Goal: Communication & Community: Answer question/provide support

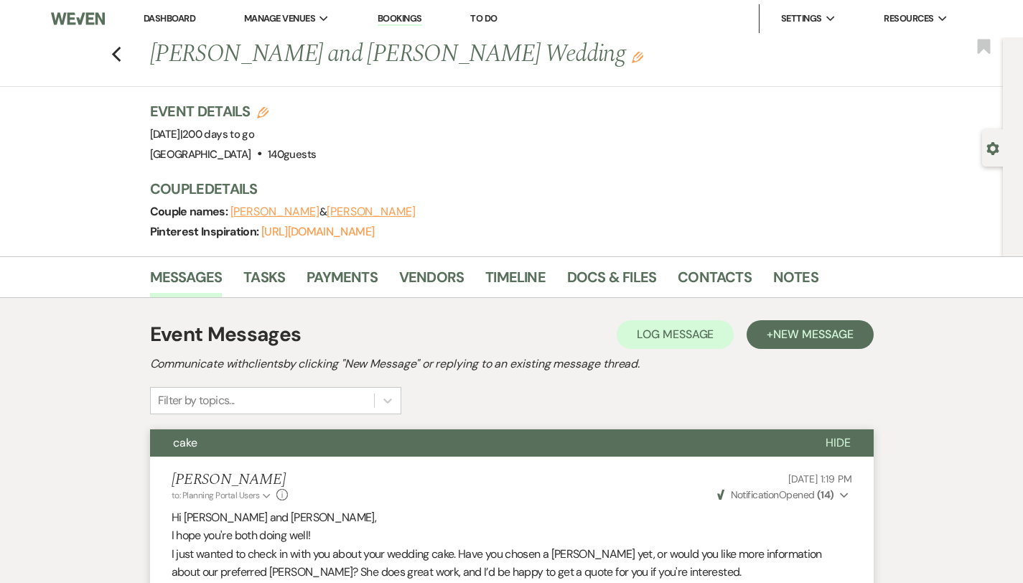
click at [159, 17] on link "Dashboard" at bounding box center [170, 18] width 52 height 12
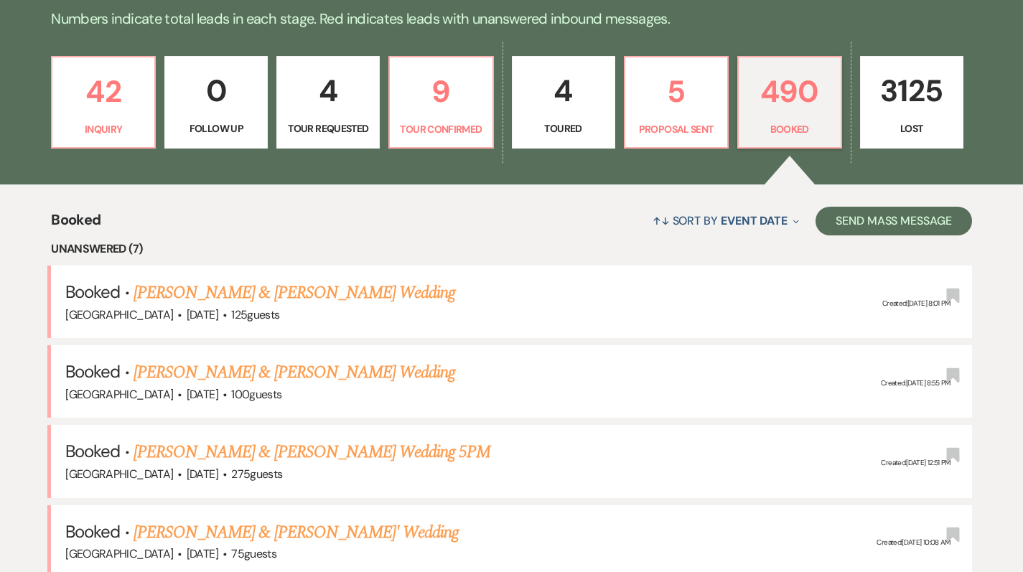
scroll to position [370, 0]
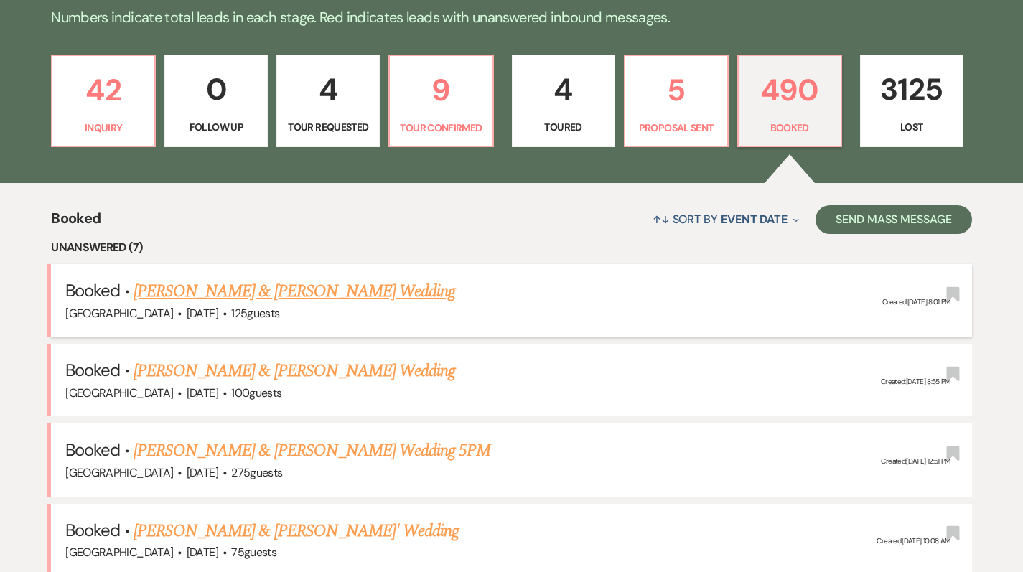
click at [212, 291] on link "[PERSON_NAME] & [PERSON_NAME] Wedding" at bounding box center [293, 291] width 321 height 26
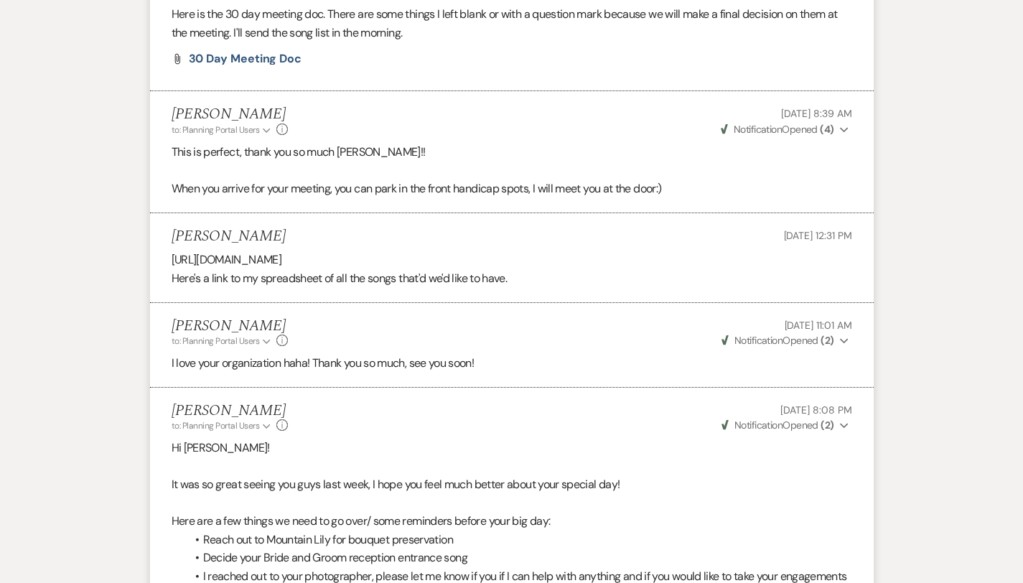
scroll to position [3155, 0]
click at [237, 253] on p "[URL][DOMAIN_NAME]" at bounding box center [512, 262] width 680 height 19
copy p "[URL][DOMAIN_NAME]"
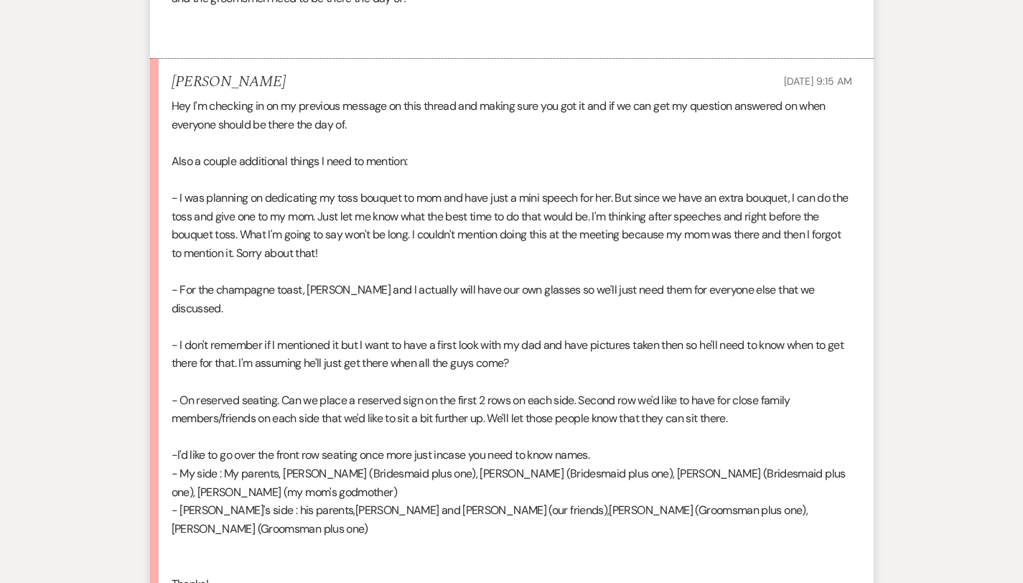
scroll to position [5084, 0]
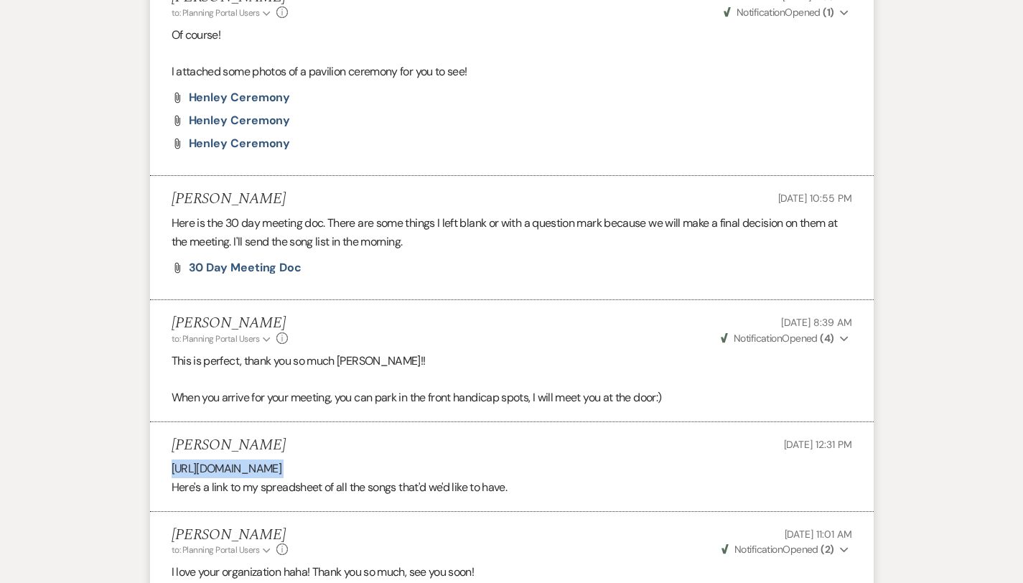
scroll to position [3055, 0]
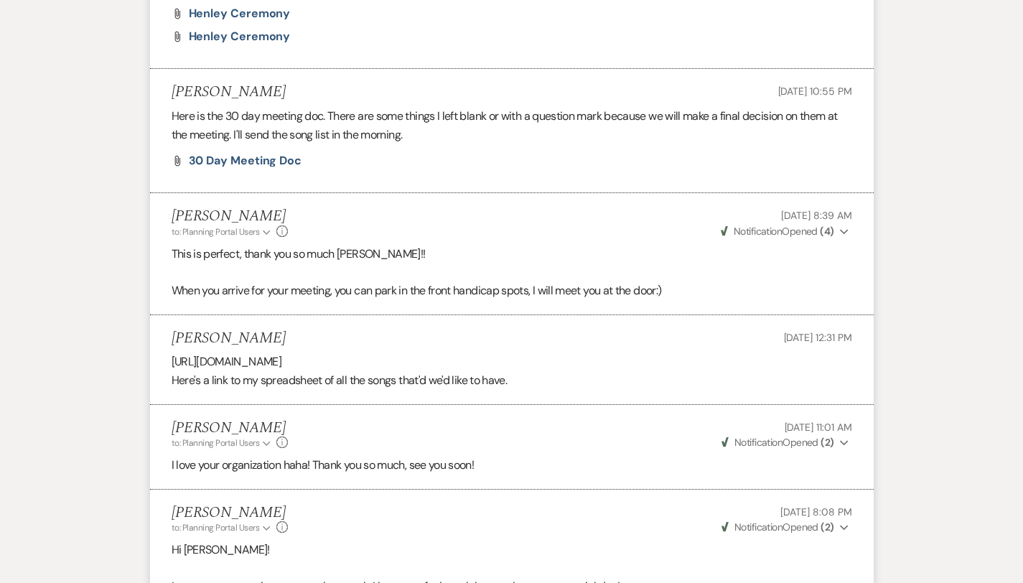
click at [209, 136] on li "Dominique Roubique Sep 17, 2025, 10:55 PM Here is the 30 day meeting doc. There…" at bounding box center [511, 131] width 723 height 124
click at [207, 153] on span "30 Day Meeting doc" at bounding box center [245, 160] width 113 height 15
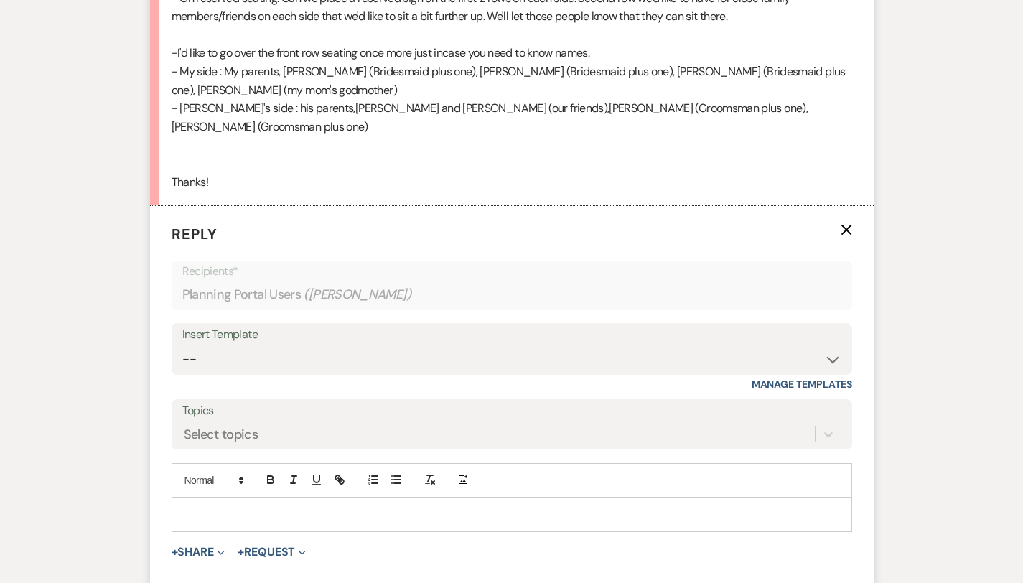
scroll to position [5532, 0]
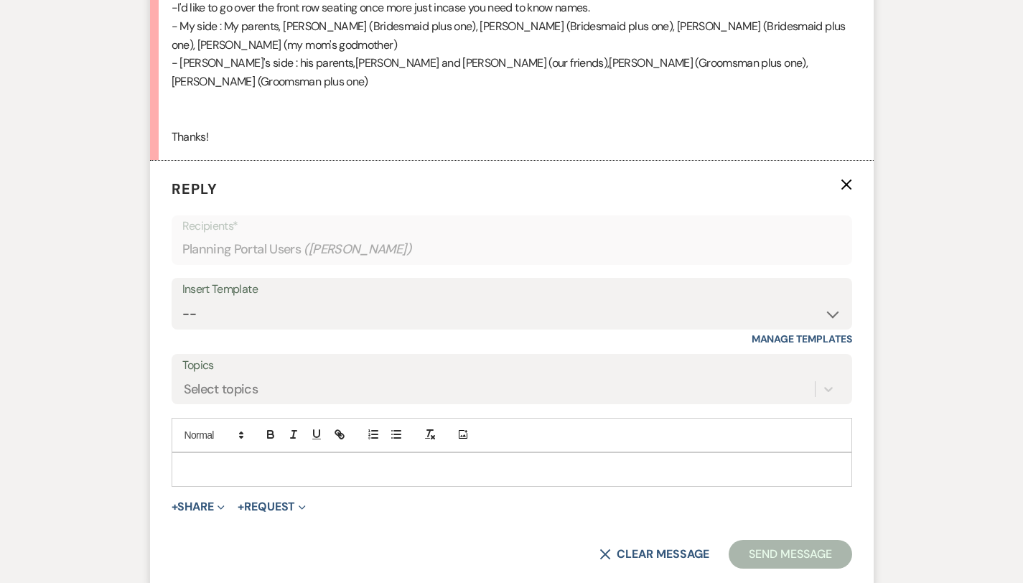
click at [193, 461] on p at bounding box center [511, 469] width 657 height 16
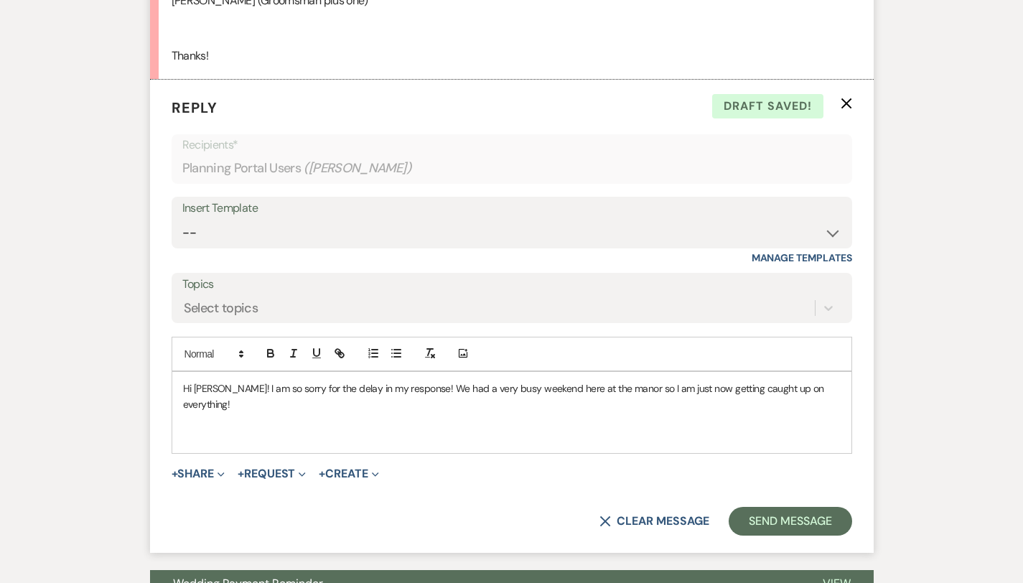
scroll to position [5614, 0]
click at [390, 346] on icon "button" at bounding box center [396, 352] width 13 height 13
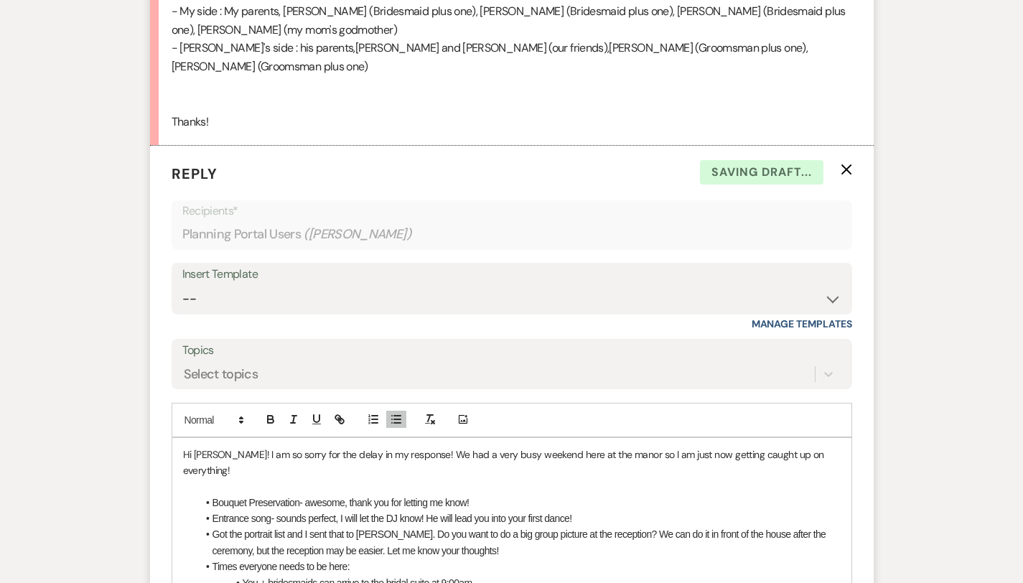
scroll to position [5556, 0]
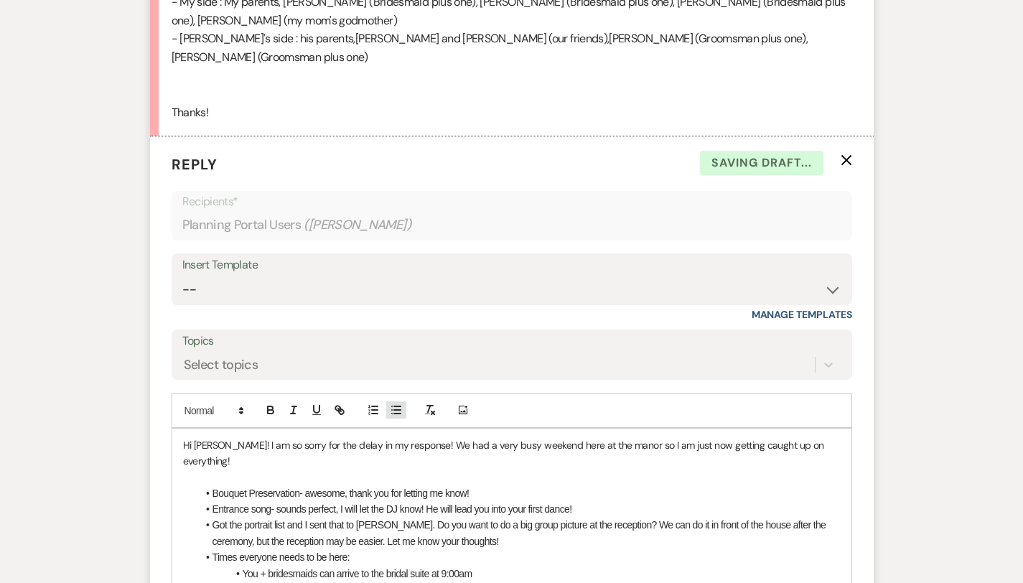
click at [390, 403] on icon "button" at bounding box center [396, 409] width 13 height 13
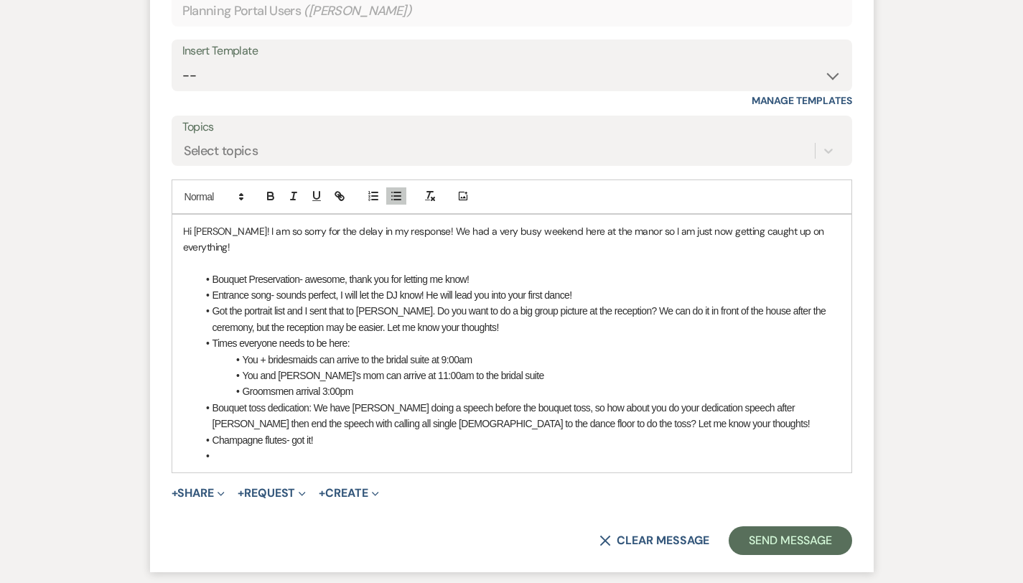
scroll to position [5789, 0]
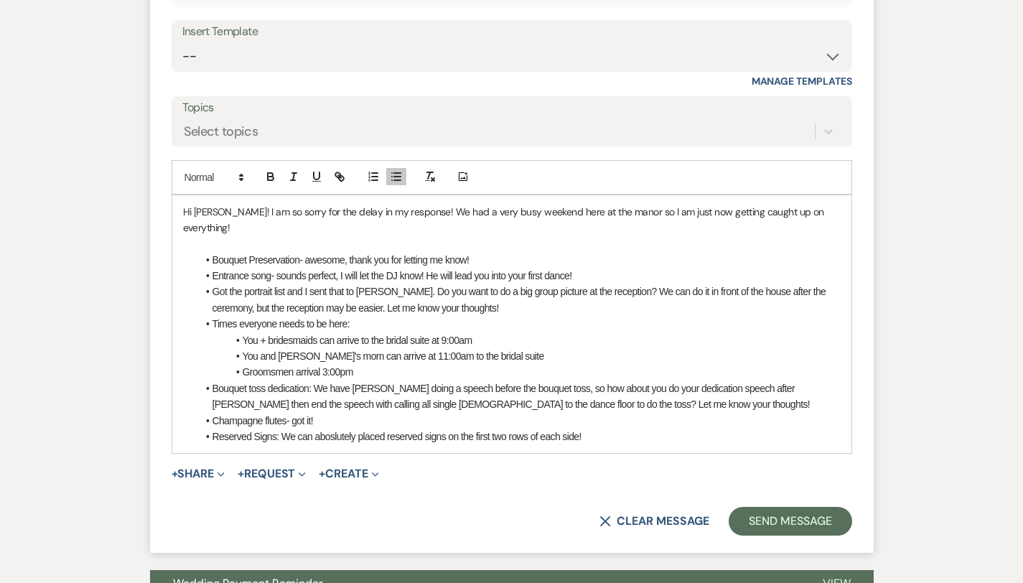
click at [298, 428] on li "Reserved Signs: We can aboslutely placed reserved signs on the first two rows o…" at bounding box center [518, 436] width 643 height 16
click at [562, 428] on li "Reserved Signs: We can absolutely placed reserved signs on the first two rows o…" at bounding box center [518, 436] width 643 height 16
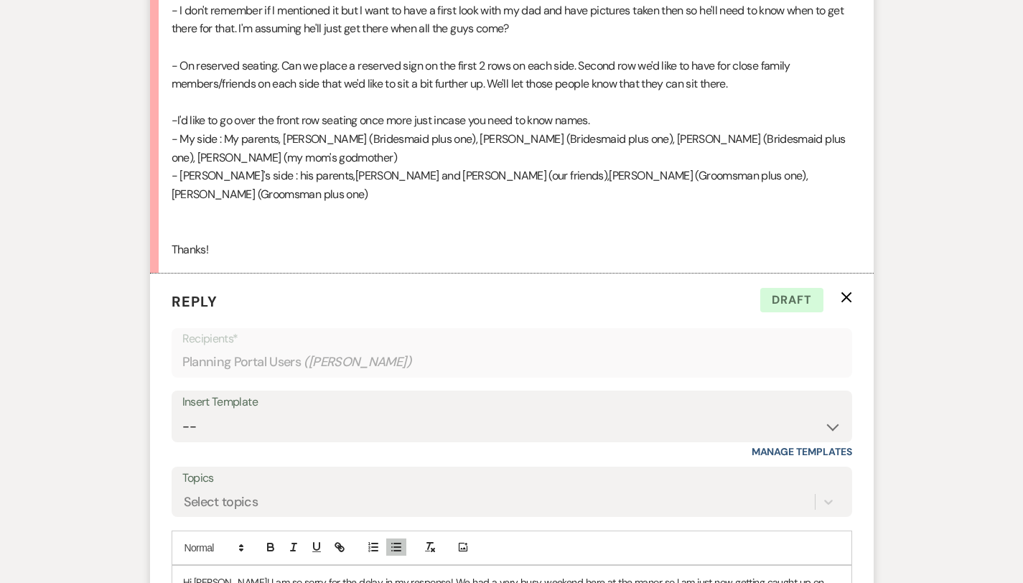
scroll to position [5256, 0]
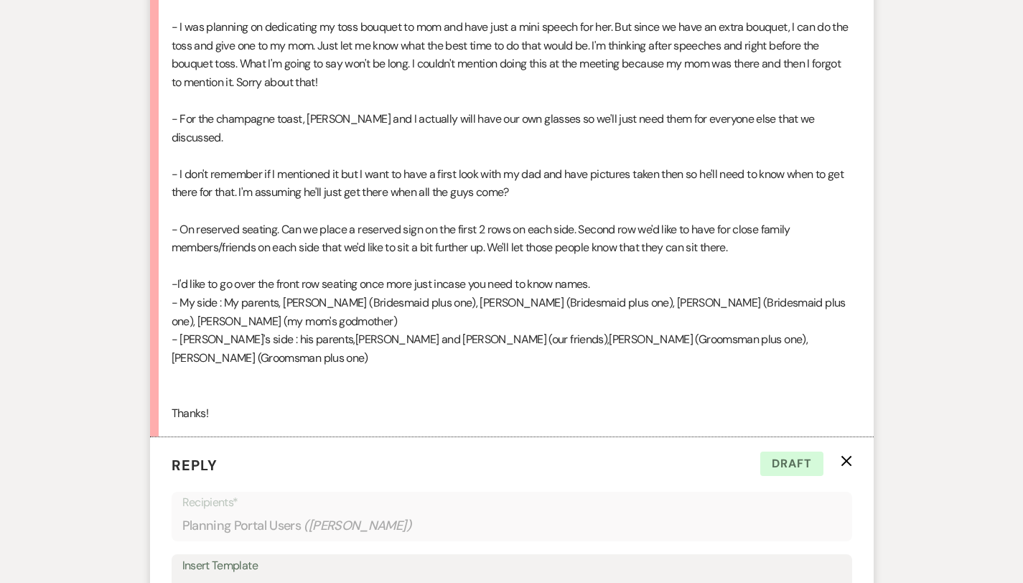
drag, startPoint x: 130, startPoint y: 212, endPoint x: 163, endPoint y: 261, distance: 59.5
click at [172, 261] on div "Hey I'm checking in on my previous message on this thread and making sure you g…" at bounding box center [512, 174] width 680 height 496
copy div "My side : My parents, Morgan Wilson (Bridesmaid plus one), Keegan Baker (Brides…"
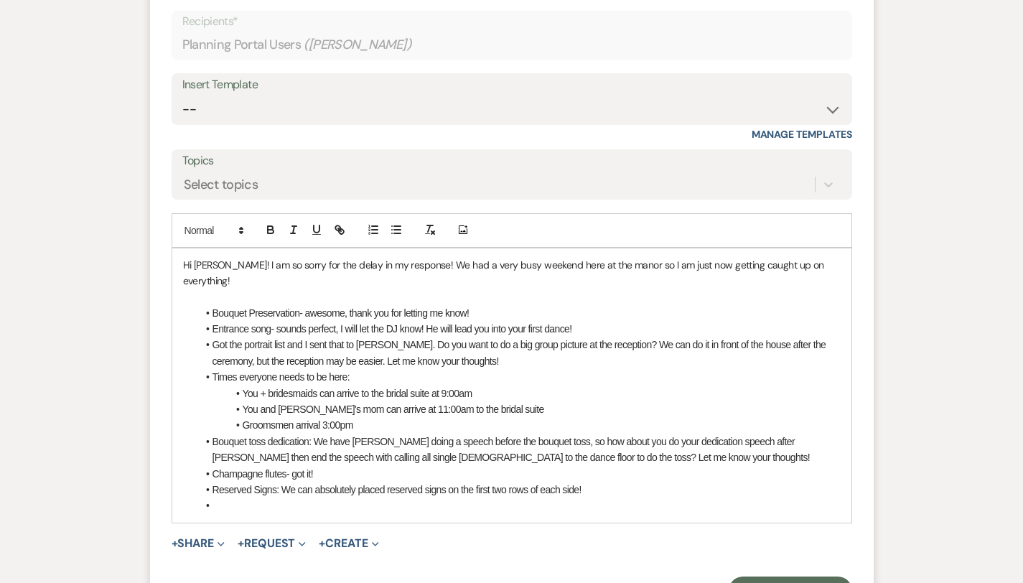
scroll to position [5734, 0]
click at [197, 499] on li at bounding box center [518, 507] width 643 height 16
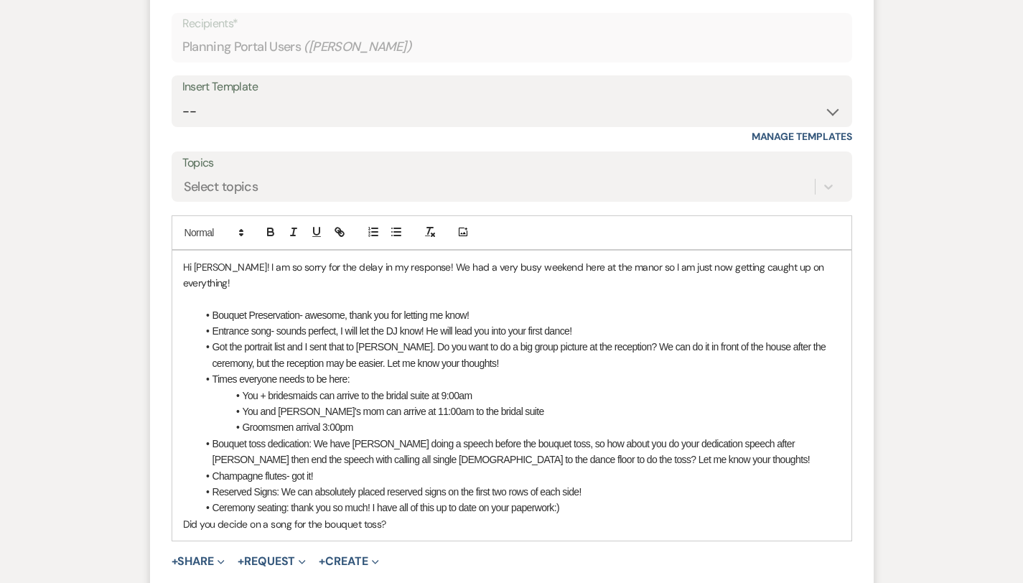
click at [172, 415] on div "Hi Dominique! I am so sorry for the delay in my response! We had a very busy we…" at bounding box center [511, 395] width 679 height 291
click at [611, 499] on li "Ceremony seating: thank you so much! I have all of this up to date on your pape…" at bounding box center [518, 507] width 643 height 16
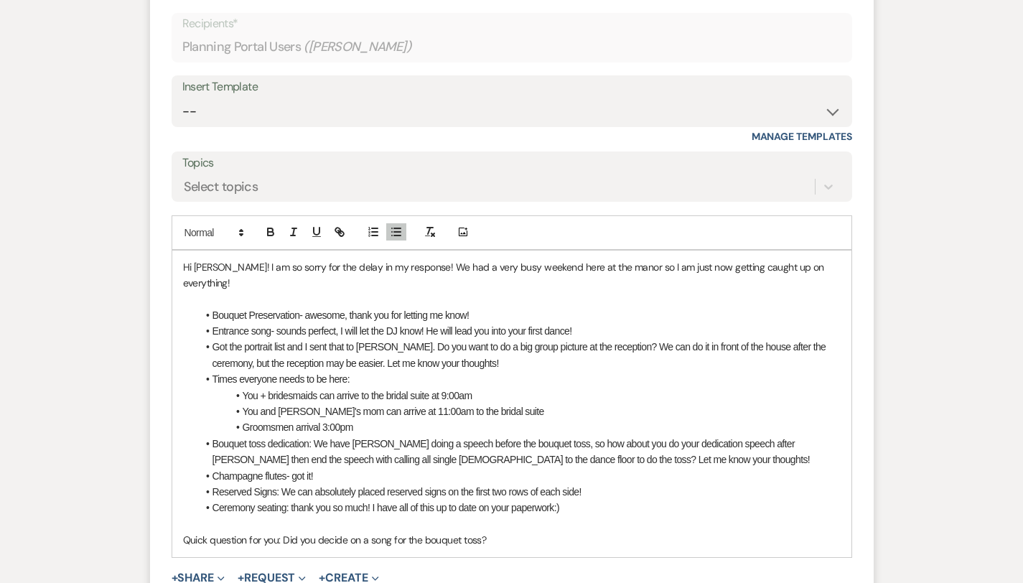
click at [728, 436] on li "Bouquet toss dedication: We have Claire doing a speech before the bouquet toss,…" at bounding box center [518, 452] width 643 height 32
click at [727, 436] on li "Bouquet toss dedication: We have Claire doing a speech before the bouquet toss,…" at bounding box center [518, 452] width 643 height 32
click at [612, 436] on li "Bouquet toss dedication: We have Claire doing a speech before the bouquet toss,…" at bounding box center [518, 452] width 643 height 32
click at [535, 436] on li "Bouquet toss dedication: We have Claire doing a speech before the bouquet toss,…" at bounding box center [518, 452] width 643 height 32
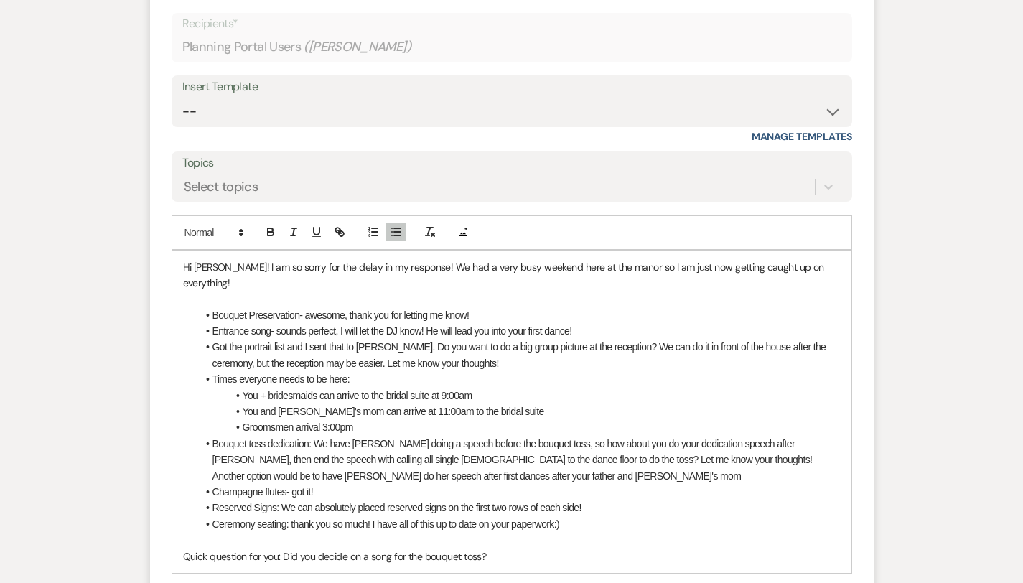
click at [753, 436] on li "Bouquet toss dedication: We have Claire doing a speech before the bouquet toss,…" at bounding box center [518, 460] width 643 height 48
click at [197, 436] on li "Bouquet toss dedication: We have Claire doing a speech before the bouquet toss,…" at bounding box center [518, 460] width 643 height 48
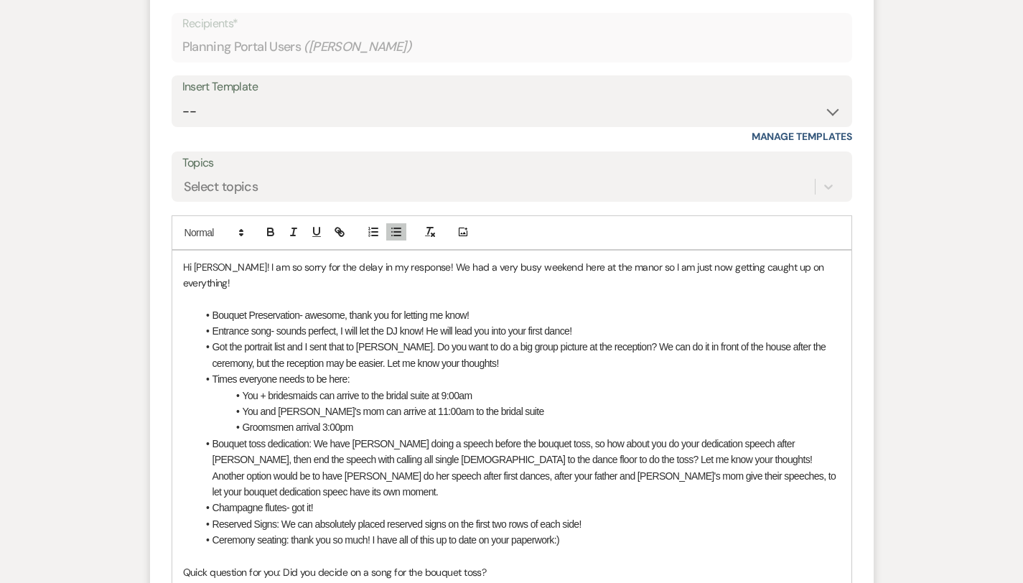
click at [418, 436] on li "Bouquet toss dedication: We have Claire doing a speech before the bouquet toss,…" at bounding box center [518, 468] width 643 height 65
click at [768, 436] on li "Bouquet toss dedication: We have Claire doing a speech before the bouquet toss,…" at bounding box center [518, 468] width 643 height 65
click at [312, 436] on li "Bouquet toss dedication: We have Claire doing a speech before the bouquet toss,…" at bounding box center [518, 468] width 643 height 65
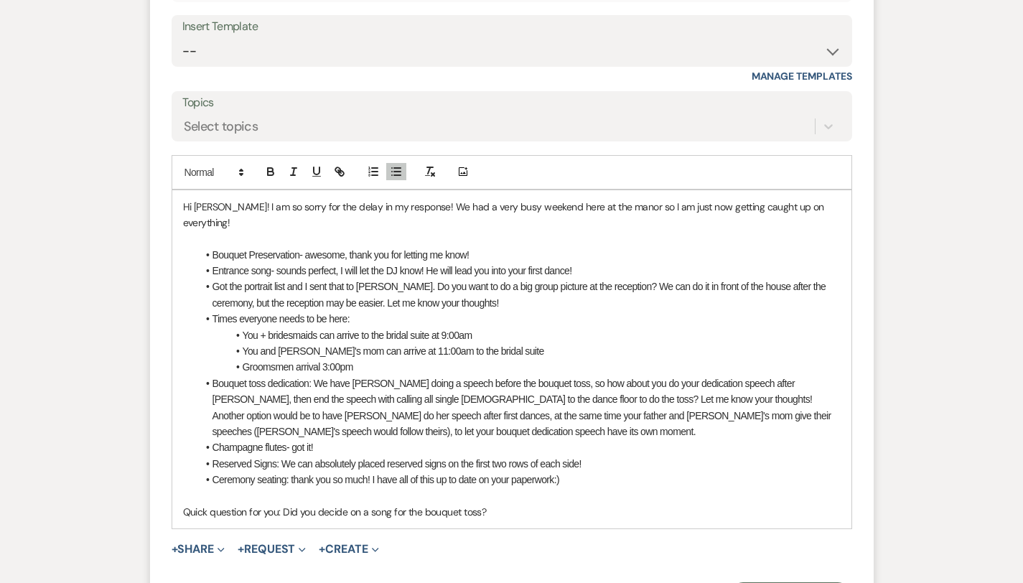
scroll to position [5796, 0]
click at [721, 374] on li "Bouquet toss dedication: We have [PERSON_NAME] doing a speech before the bouque…" at bounding box center [518, 406] width 643 height 65
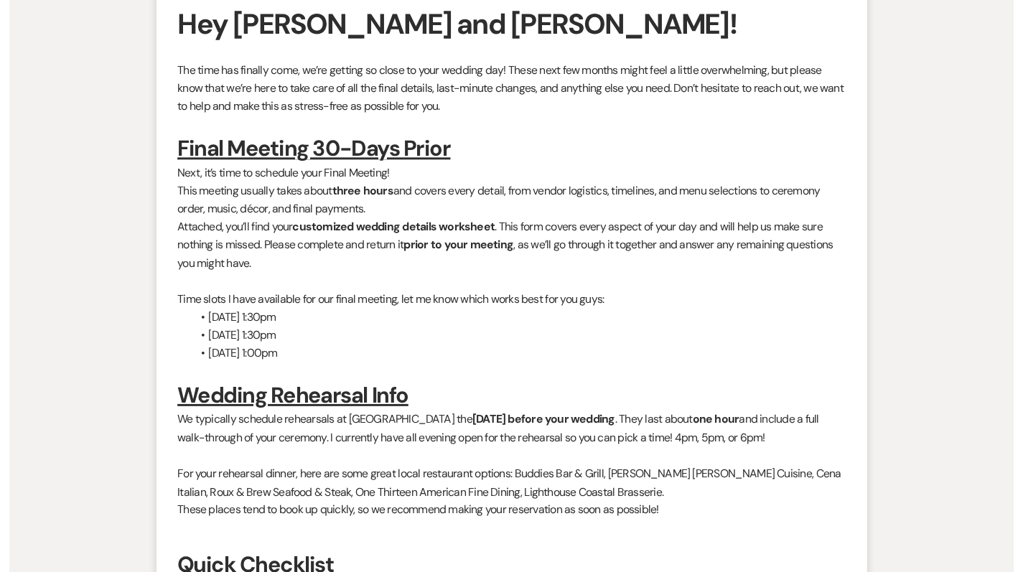
scroll to position [0, 0]
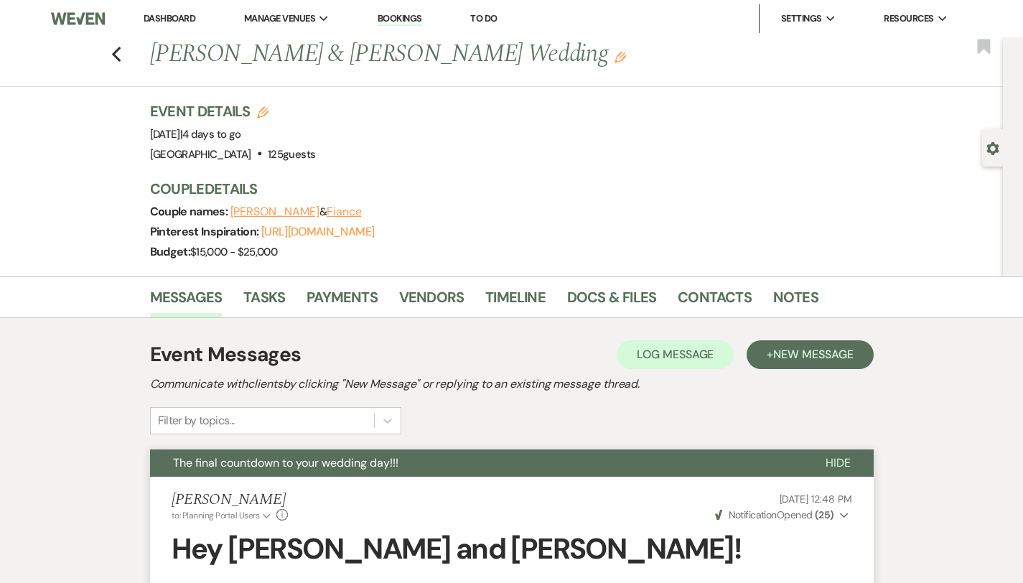
click at [161, 20] on link "Dashboard" at bounding box center [170, 18] width 52 height 12
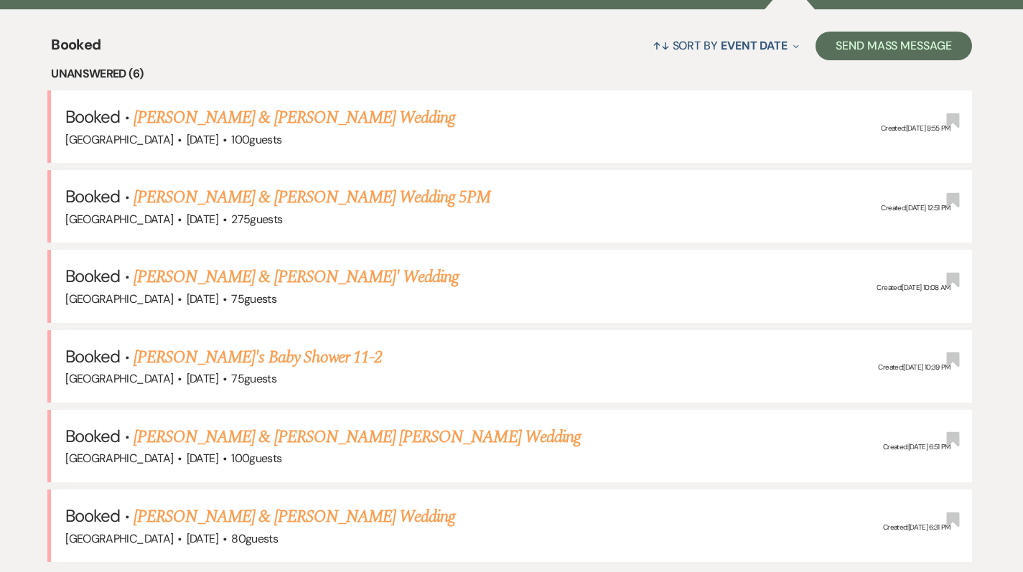
scroll to position [605, 0]
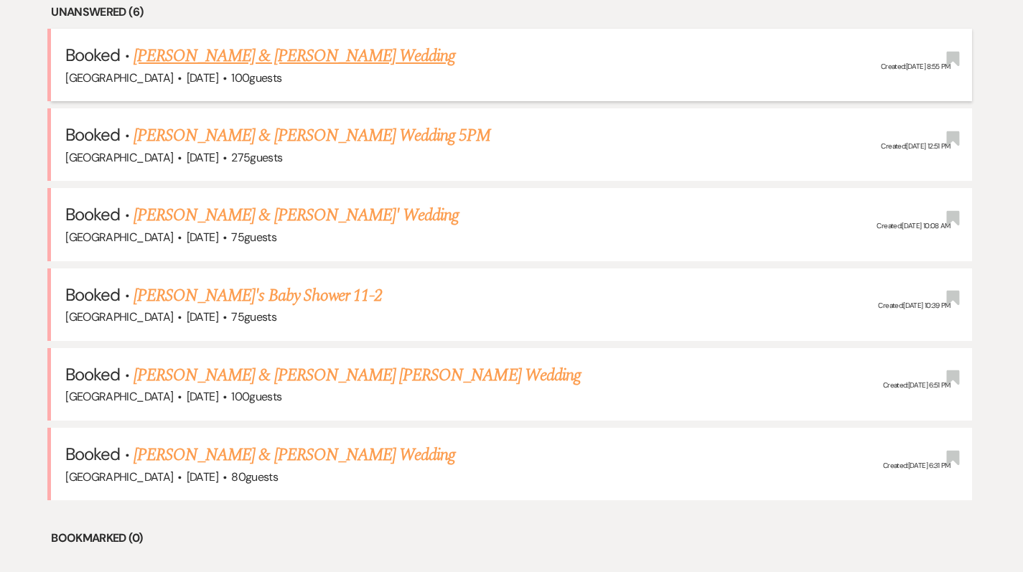
click at [290, 51] on link "[PERSON_NAME] & [PERSON_NAME] Wedding" at bounding box center [293, 56] width 321 height 26
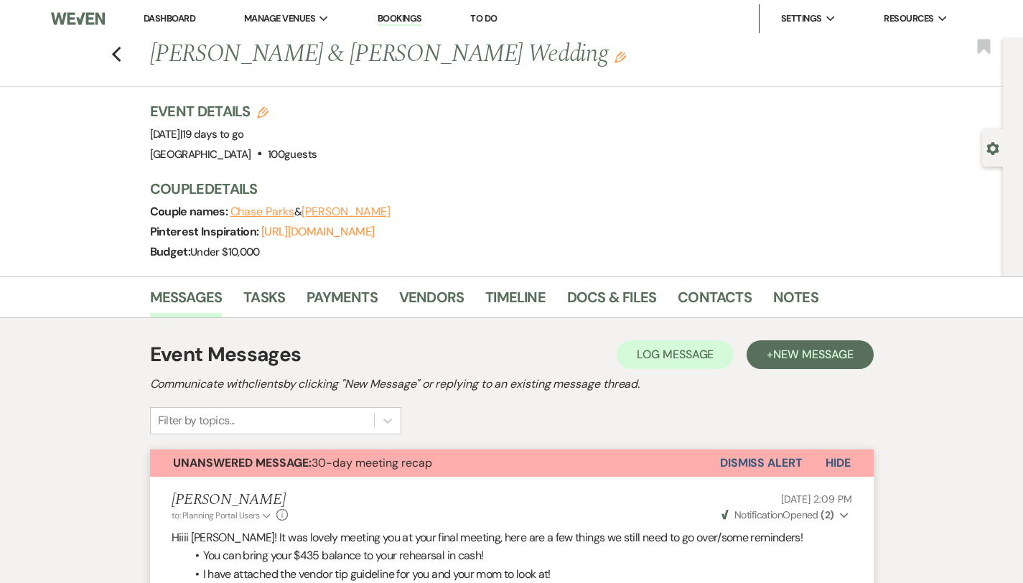
click at [174, 19] on link "Dashboard" at bounding box center [170, 18] width 52 height 12
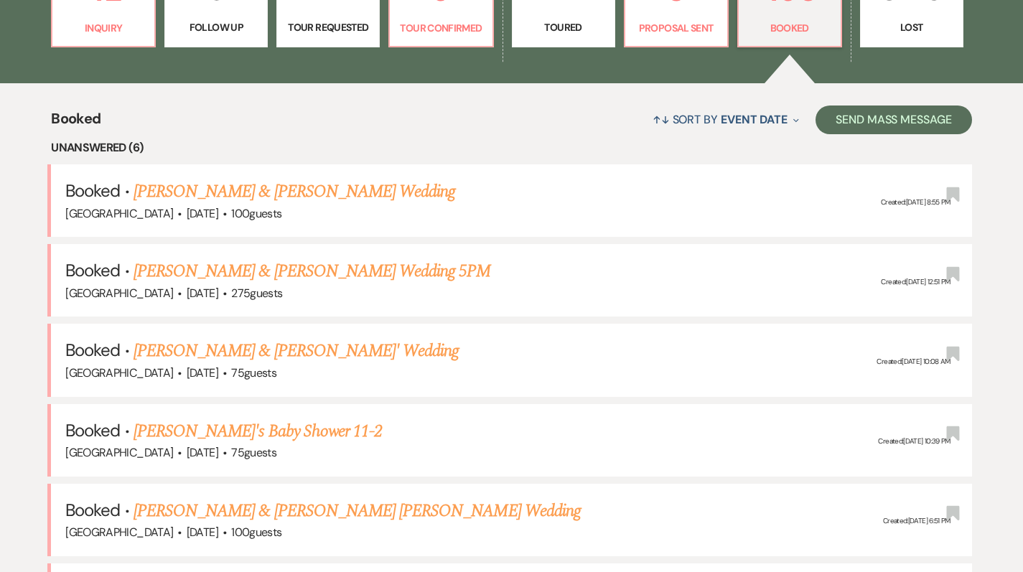
scroll to position [470, 0]
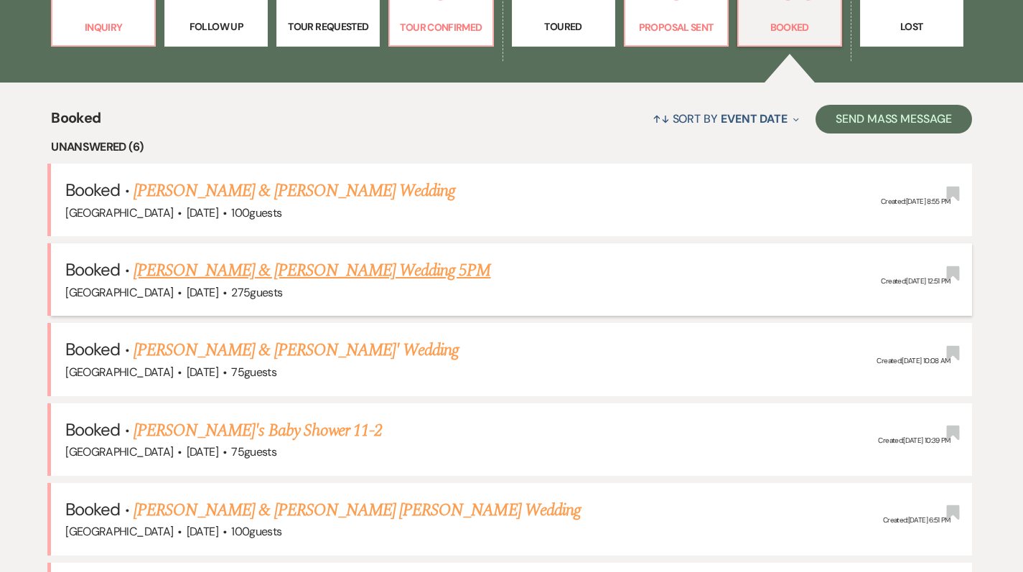
click at [271, 271] on link "[PERSON_NAME] & [PERSON_NAME] Wedding 5PM" at bounding box center [311, 271] width 357 height 26
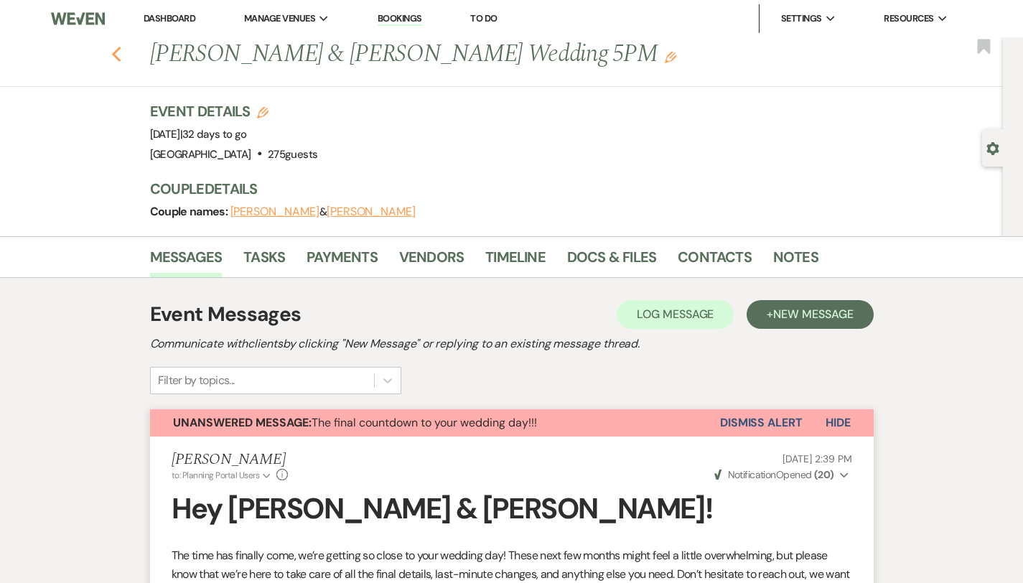
click at [111, 50] on use "button" at bounding box center [115, 55] width 9 height 16
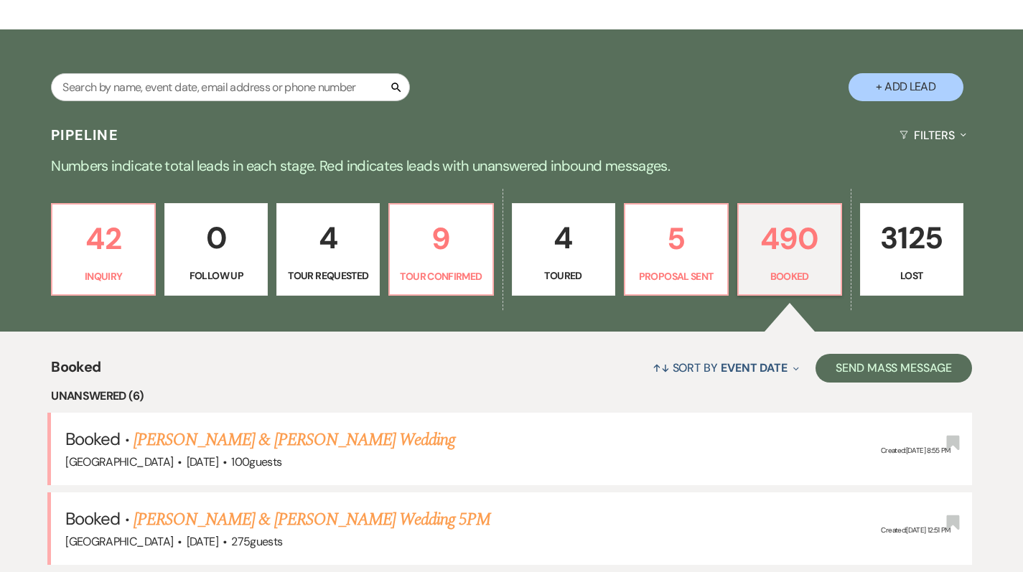
scroll to position [222, 0]
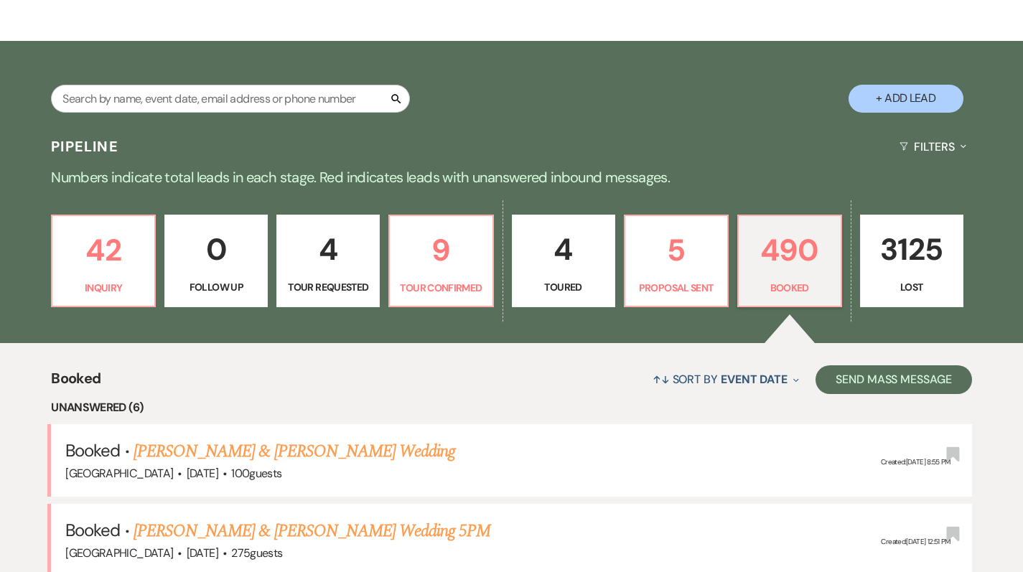
scroll to position [207, 0]
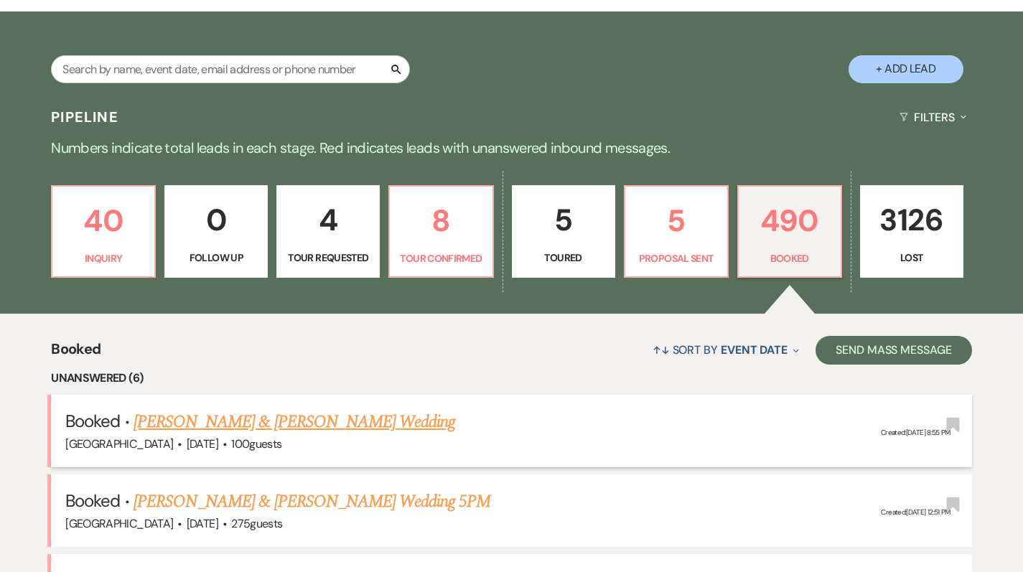
scroll to position [215, 0]
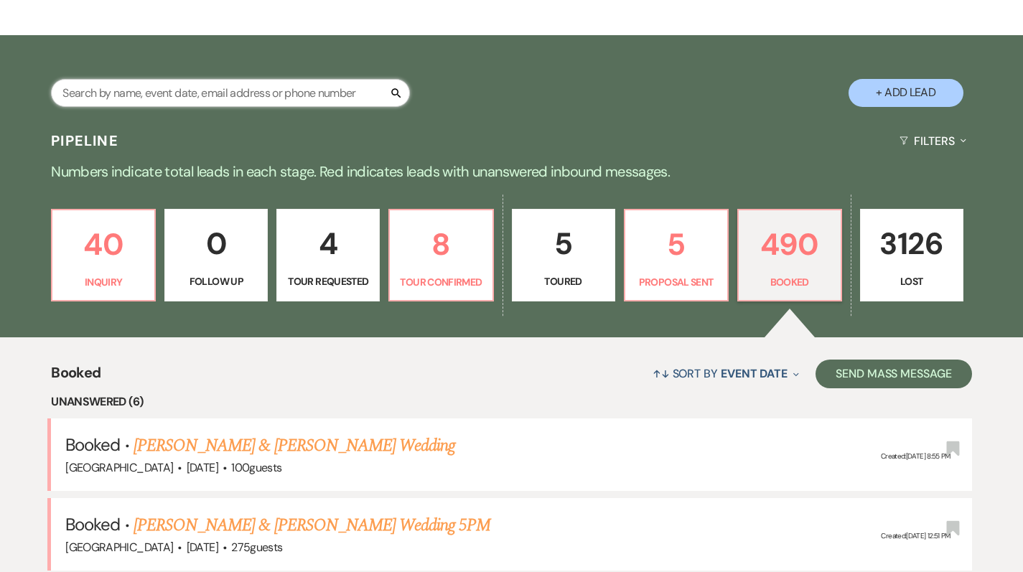
click at [202, 105] on input "text" at bounding box center [230, 93] width 359 height 28
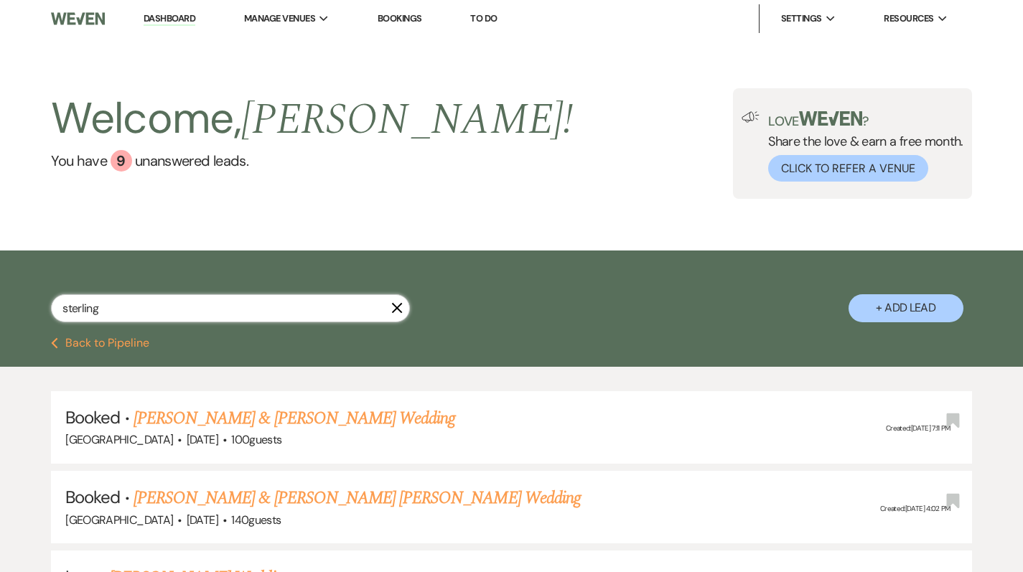
scroll to position [42, 0]
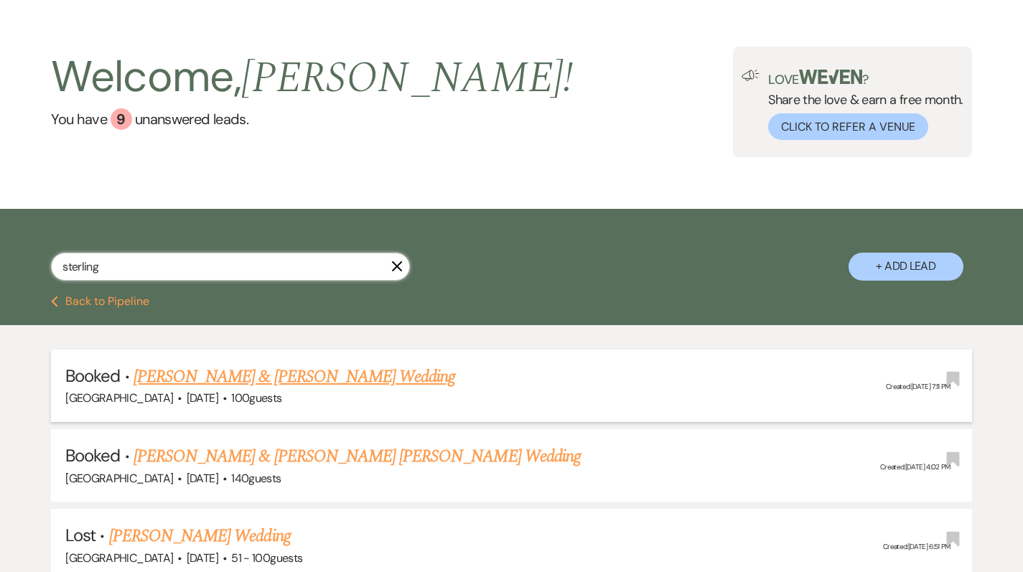
type input "sterling"
click at [202, 381] on link "[PERSON_NAME] & [PERSON_NAME] Wedding" at bounding box center [293, 377] width 321 height 26
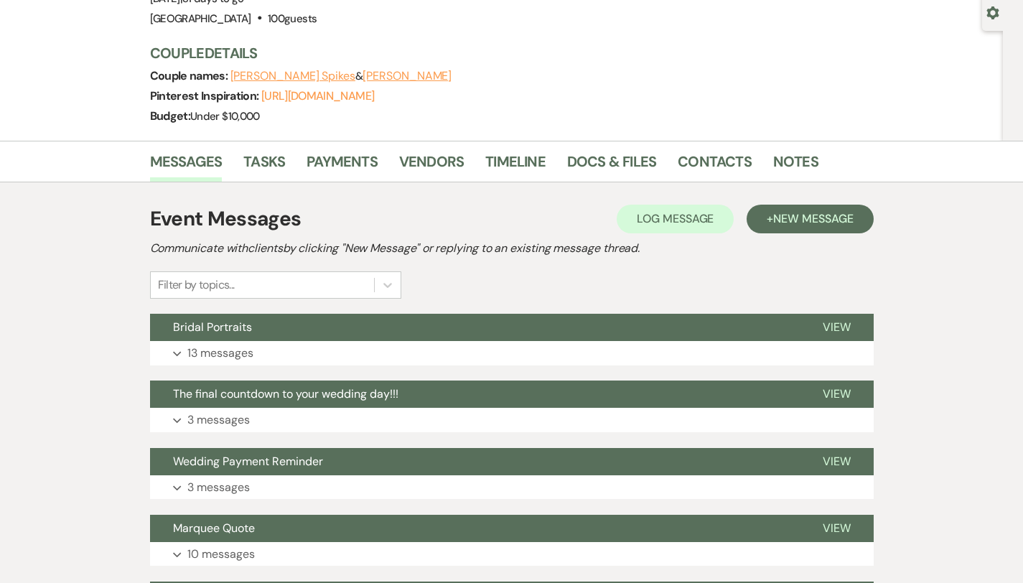
scroll to position [154, 0]
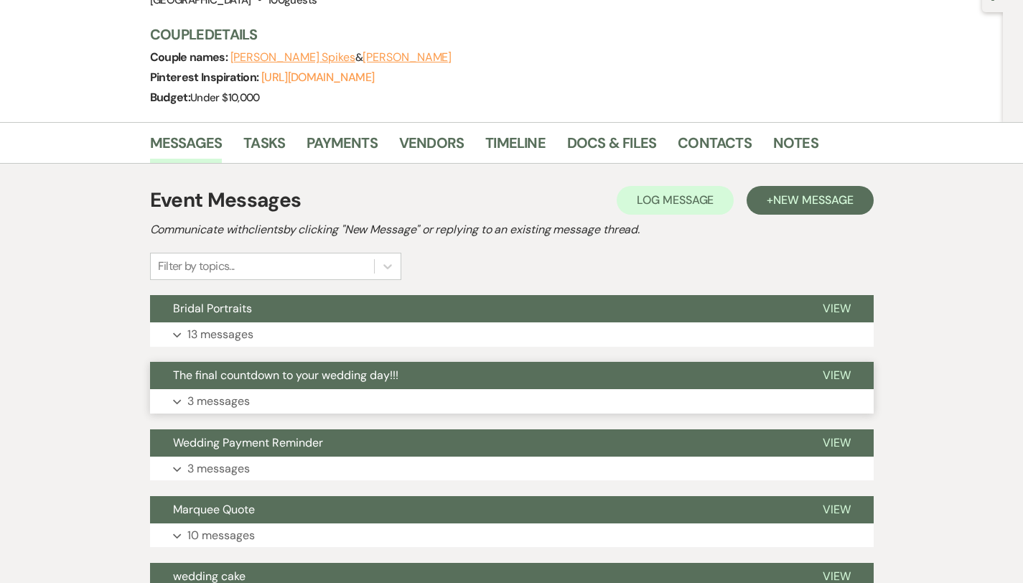
click at [192, 401] on p "3 messages" at bounding box center [218, 401] width 62 height 19
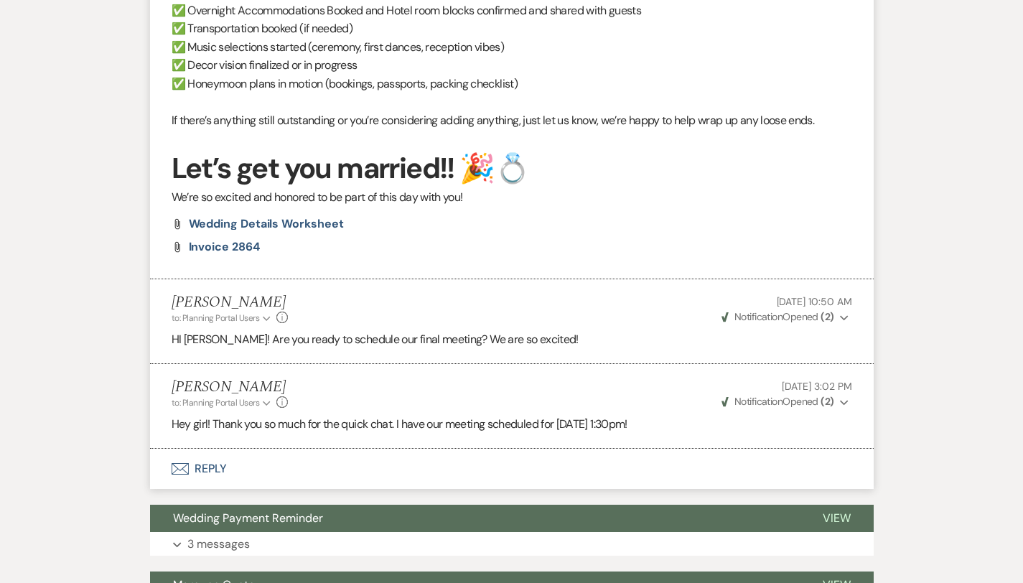
click at [166, 448] on button "Envelope Reply" at bounding box center [511, 468] width 723 height 40
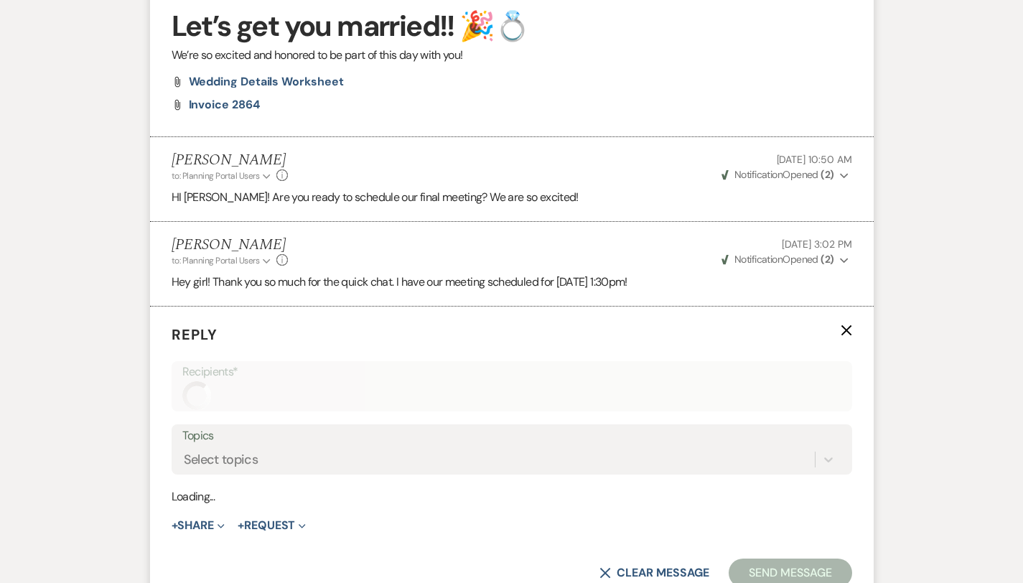
scroll to position [1437, 0]
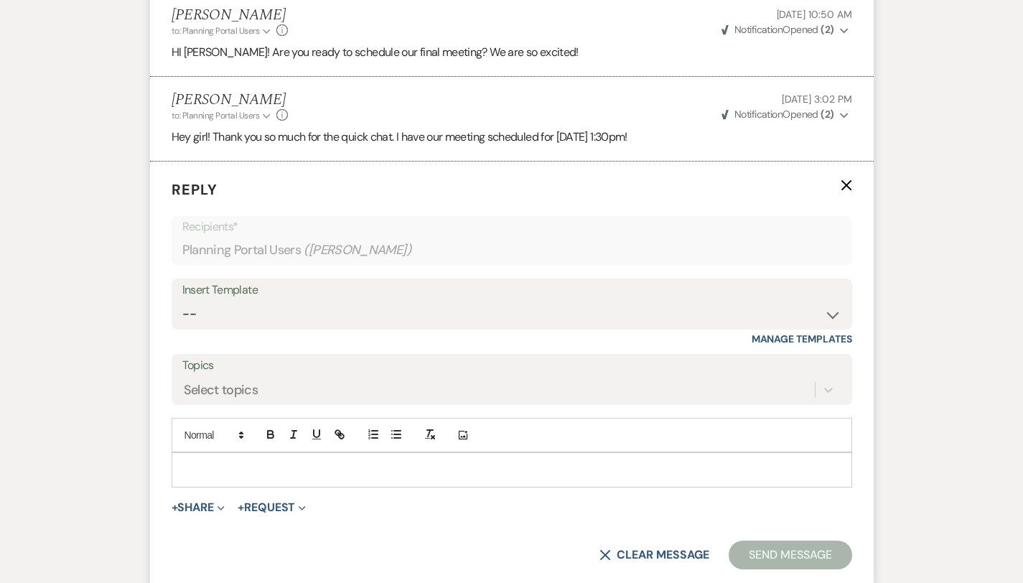
click at [183, 461] on p at bounding box center [511, 469] width 657 height 16
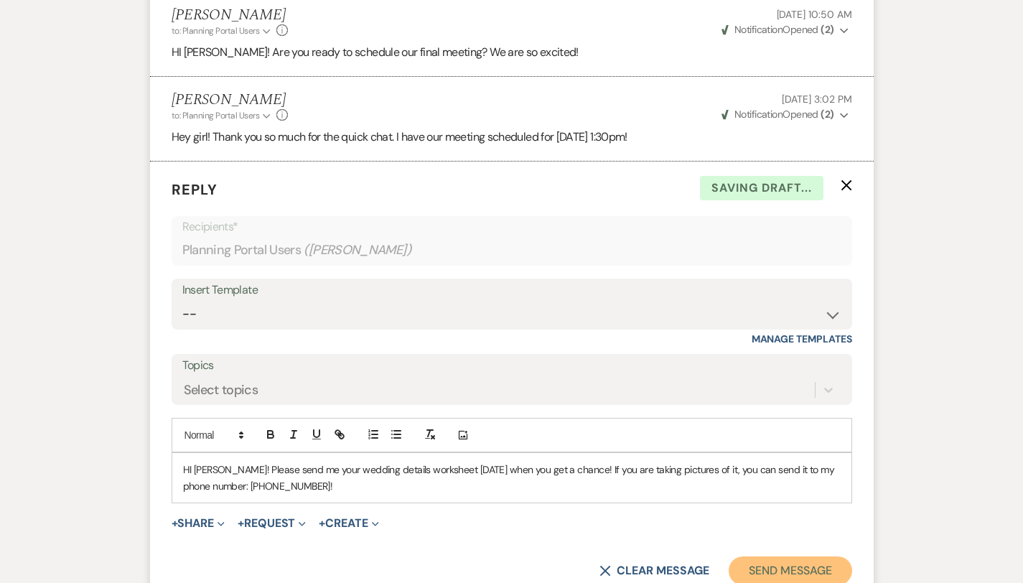
click at [811, 556] on button "Send Message" at bounding box center [789, 570] width 123 height 29
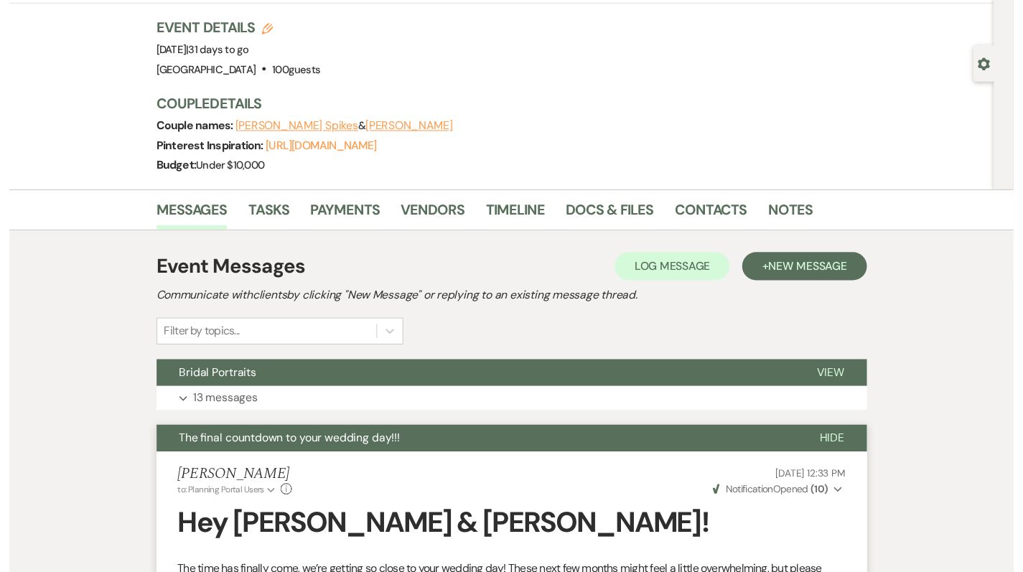
scroll to position [0, 0]
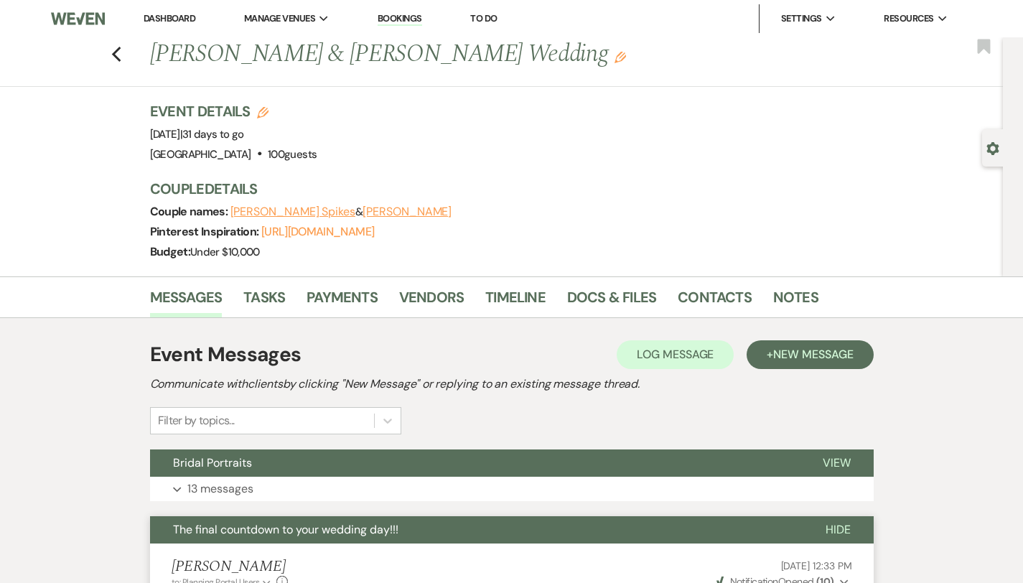
click at [172, 11] on li "Dashboard" at bounding box center [169, 18] width 66 height 29
click at [173, 19] on link "Dashboard" at bounding box center [170, 18] width 52 height 12
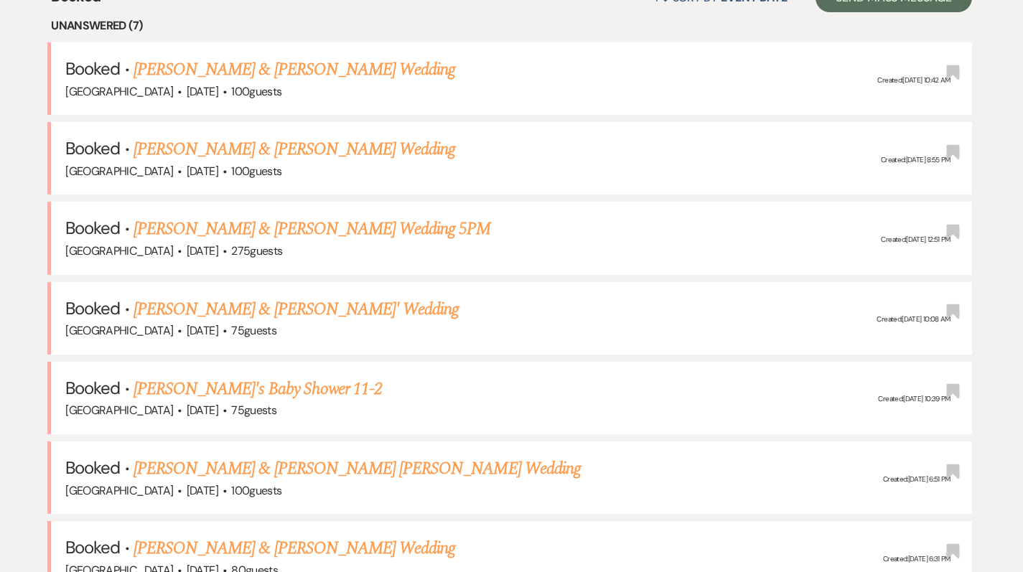
scroll to position [584, 0]
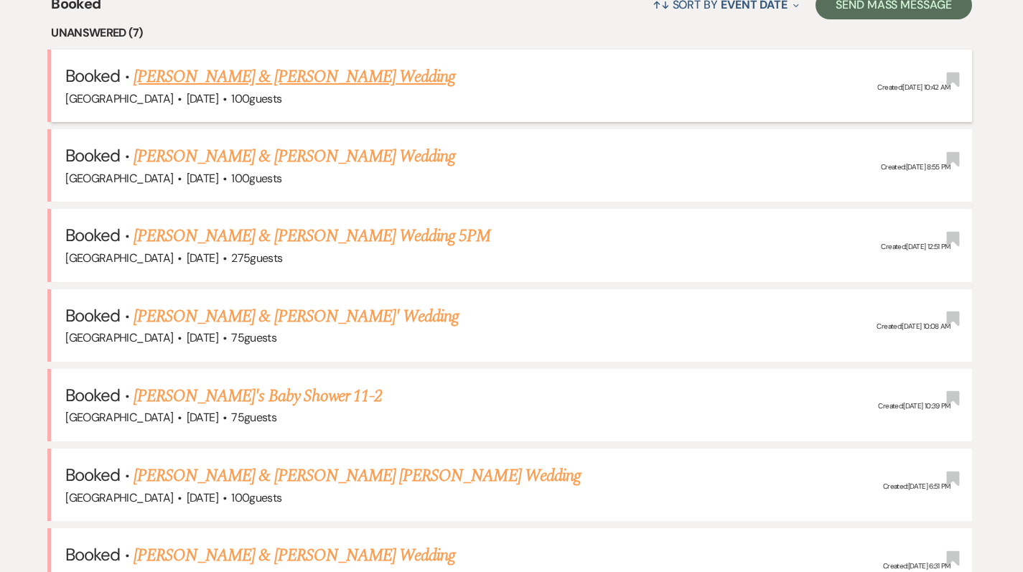
click at [309, 72] on link "[PERSON_NAME] & [PERSON_NAME] Wedding" at bounding box center [293, 77] width 321 height 26
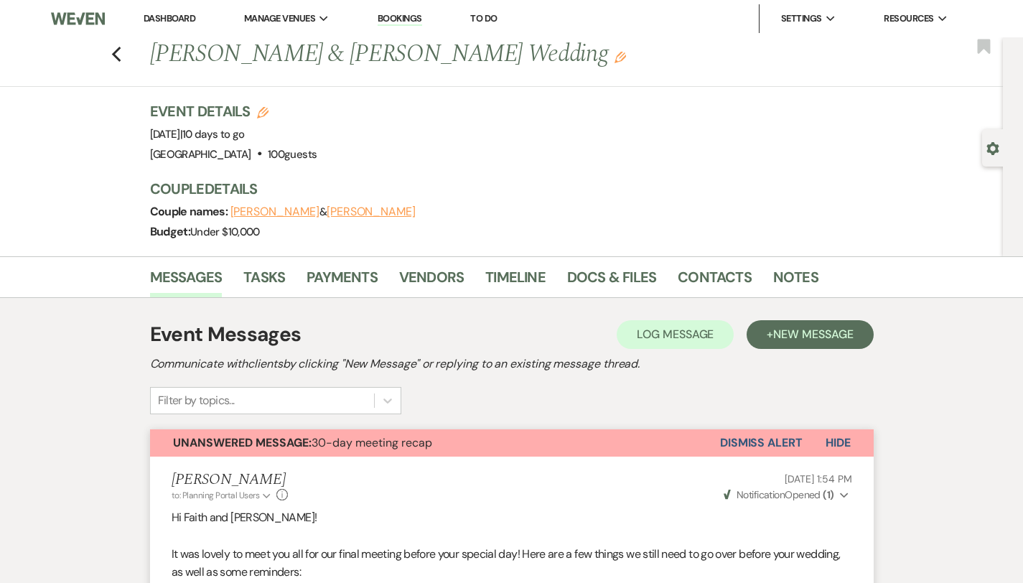
click at [161, 14] on link "Dashboard" at bounding box center [170, 18] width 52 height 12
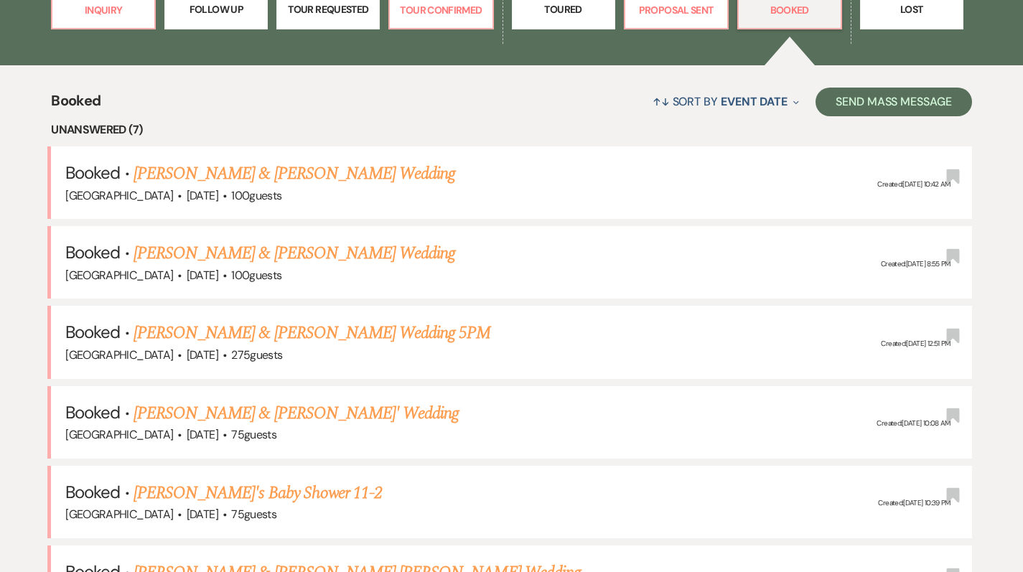
scroll to position [568, 0]
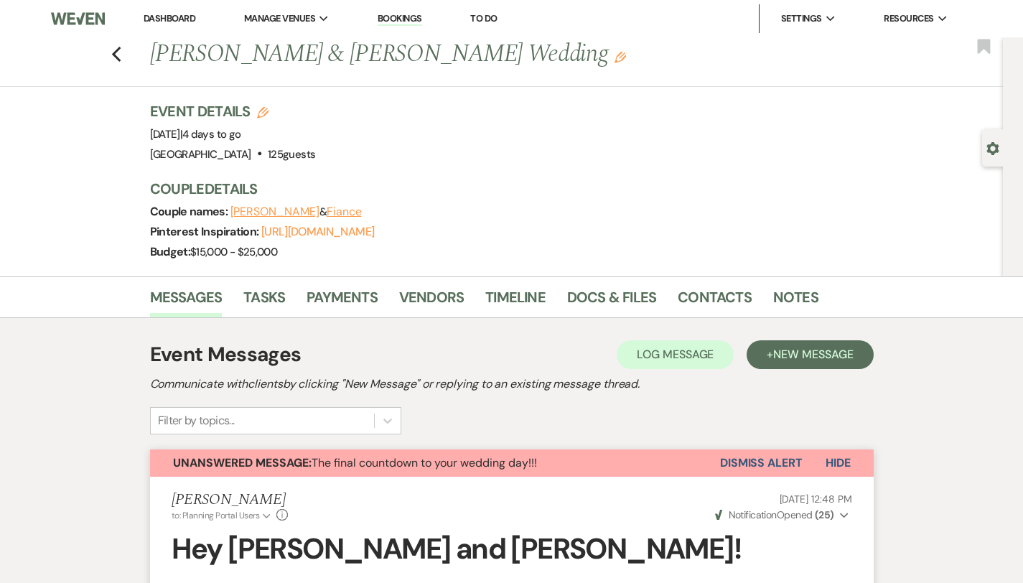
click at [172, 21] on link "Dashboard" at bounding box center [170, 18] width 52 height 12
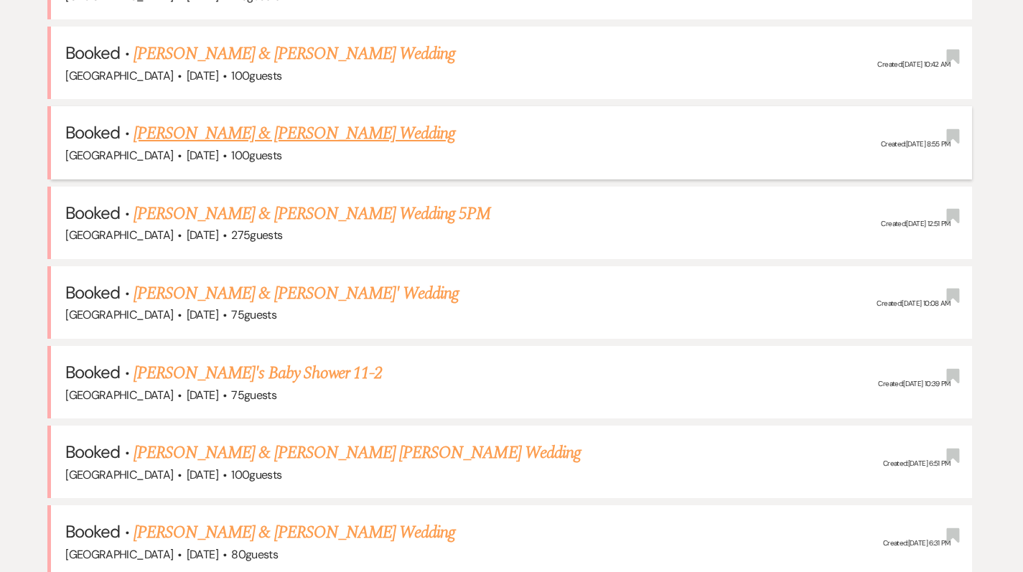
scroll to position [835, 0]
